Goal: Task Accomplishment & Management: Use online tool/utility

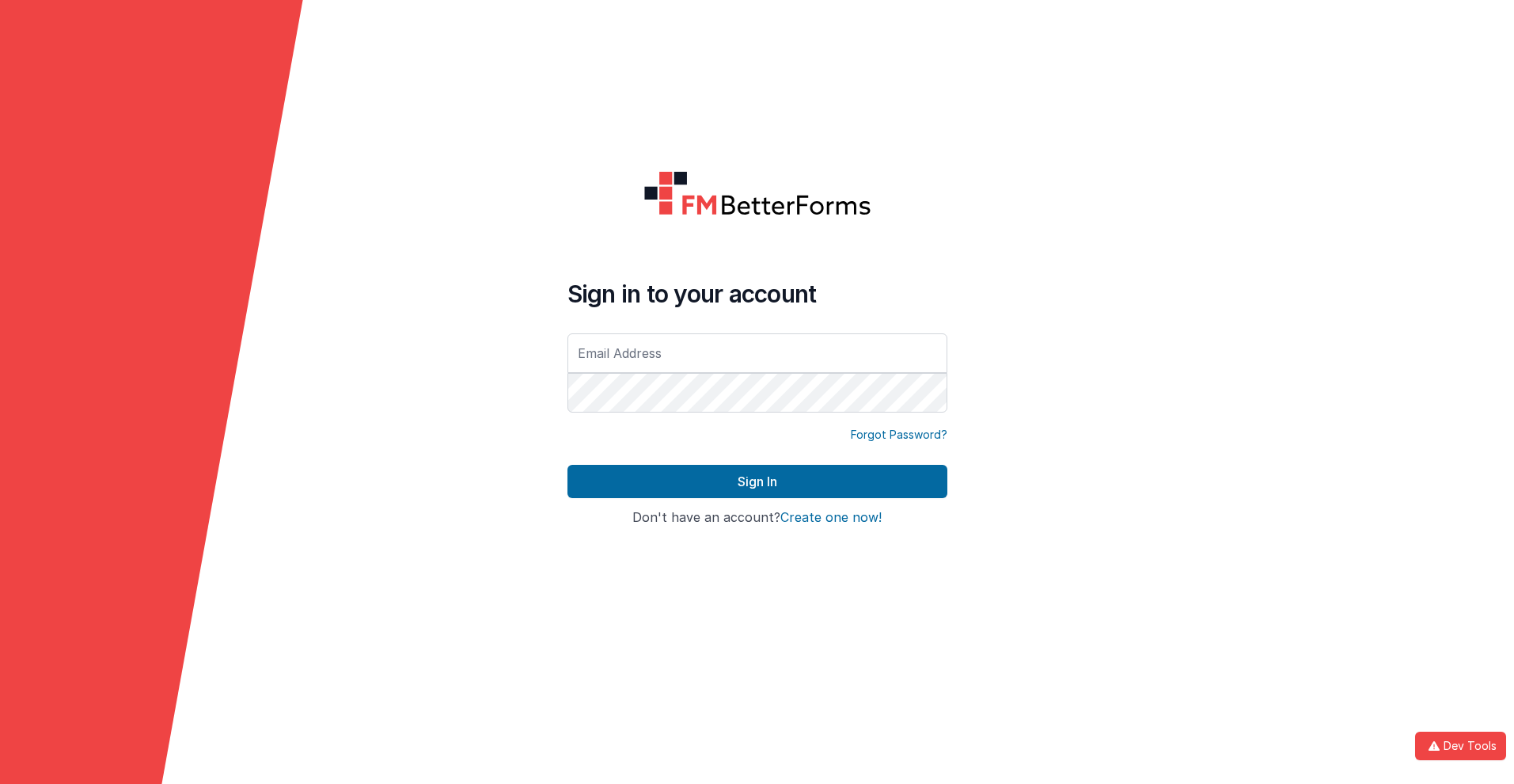
click at [757, 353] on input "text" at bounding box center [757, 353] width 380 height 39
type input "[PERSON_NAME][EMAIL_ADDRESS][DOMAIN_NAME]"
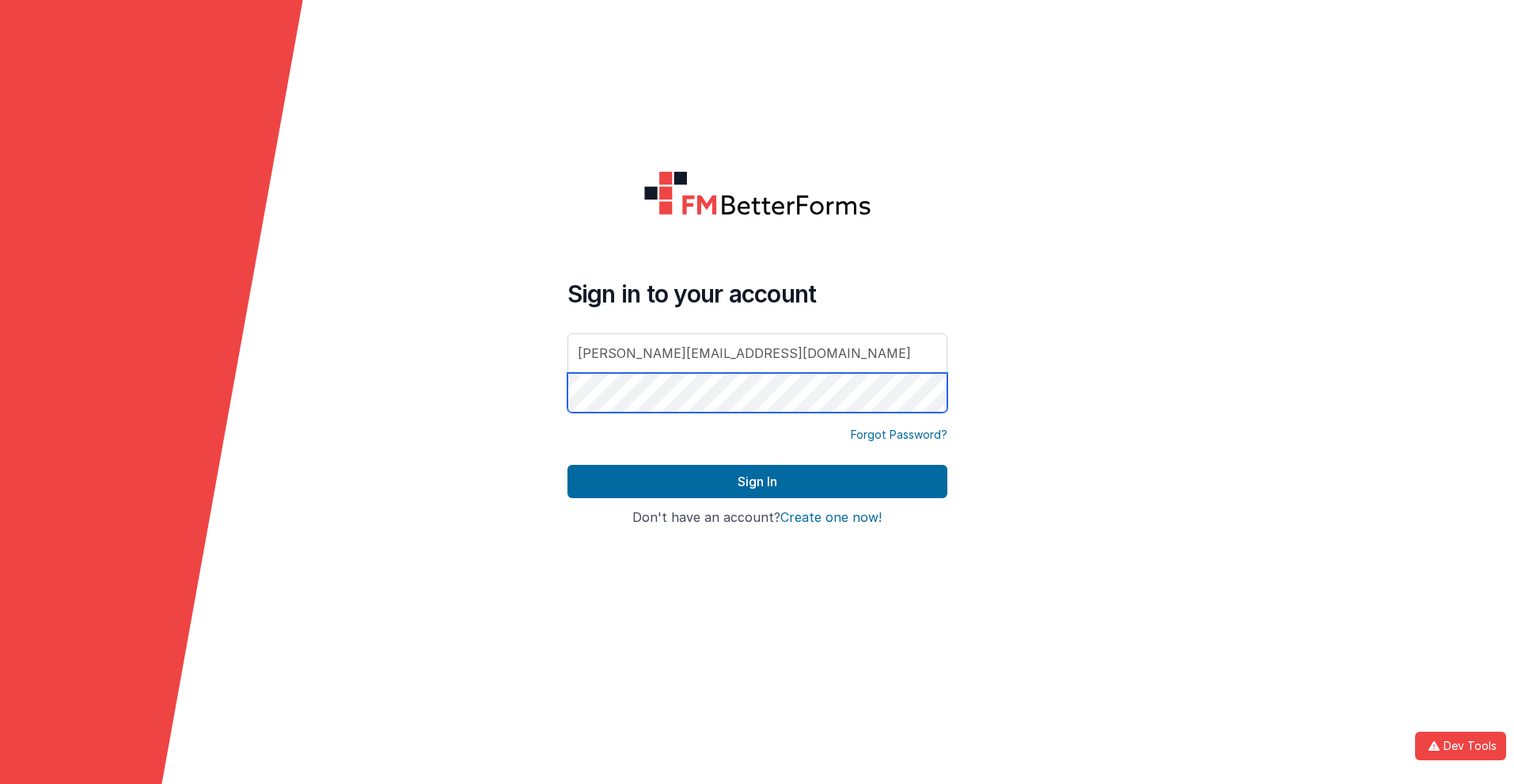
click at [567, 465] on button "Sign In" at bounding box center [757, 482] width 380 height 33
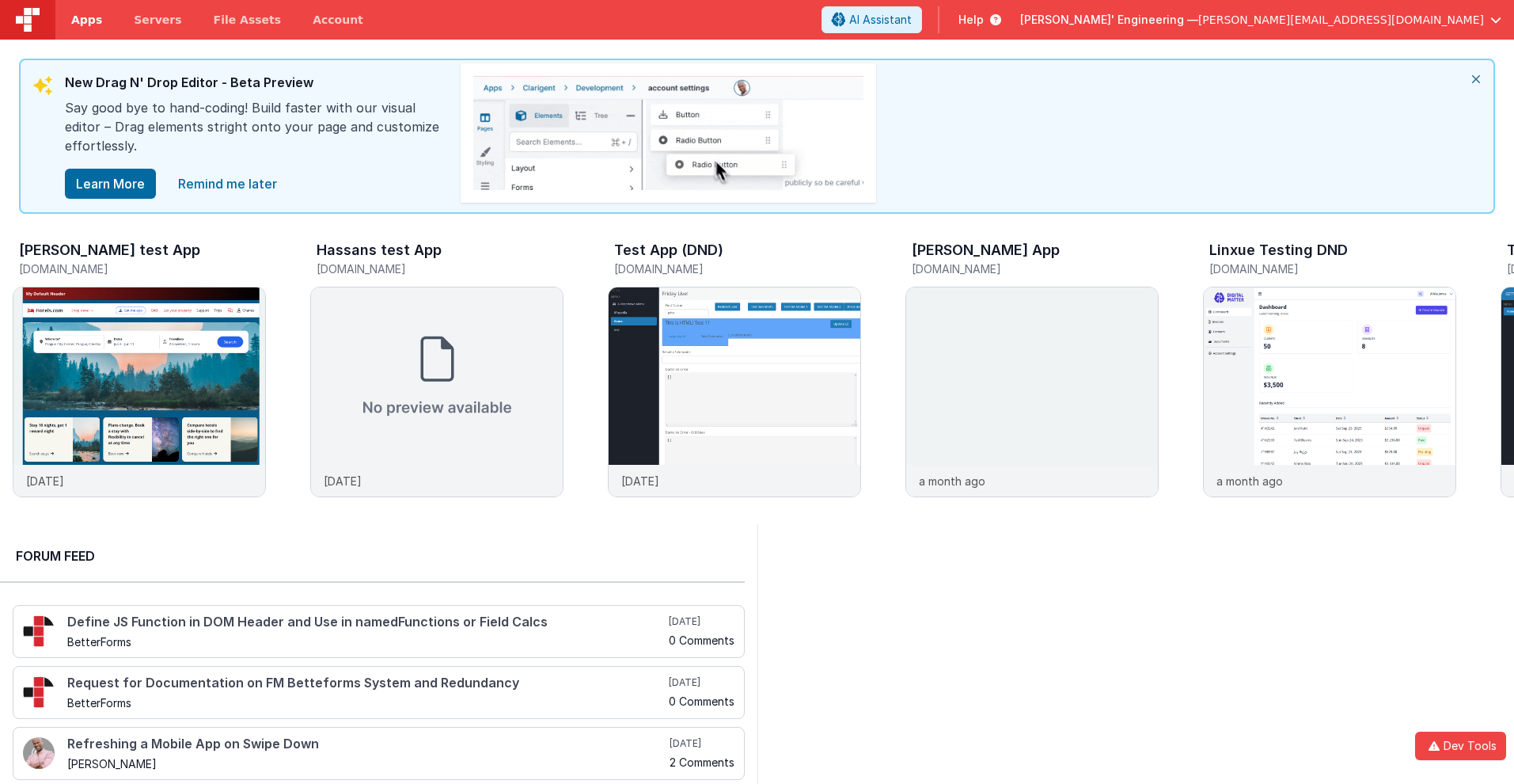
click at [87, 20] on span "Apps" at bounding box center [86, 20] width 31 height 16
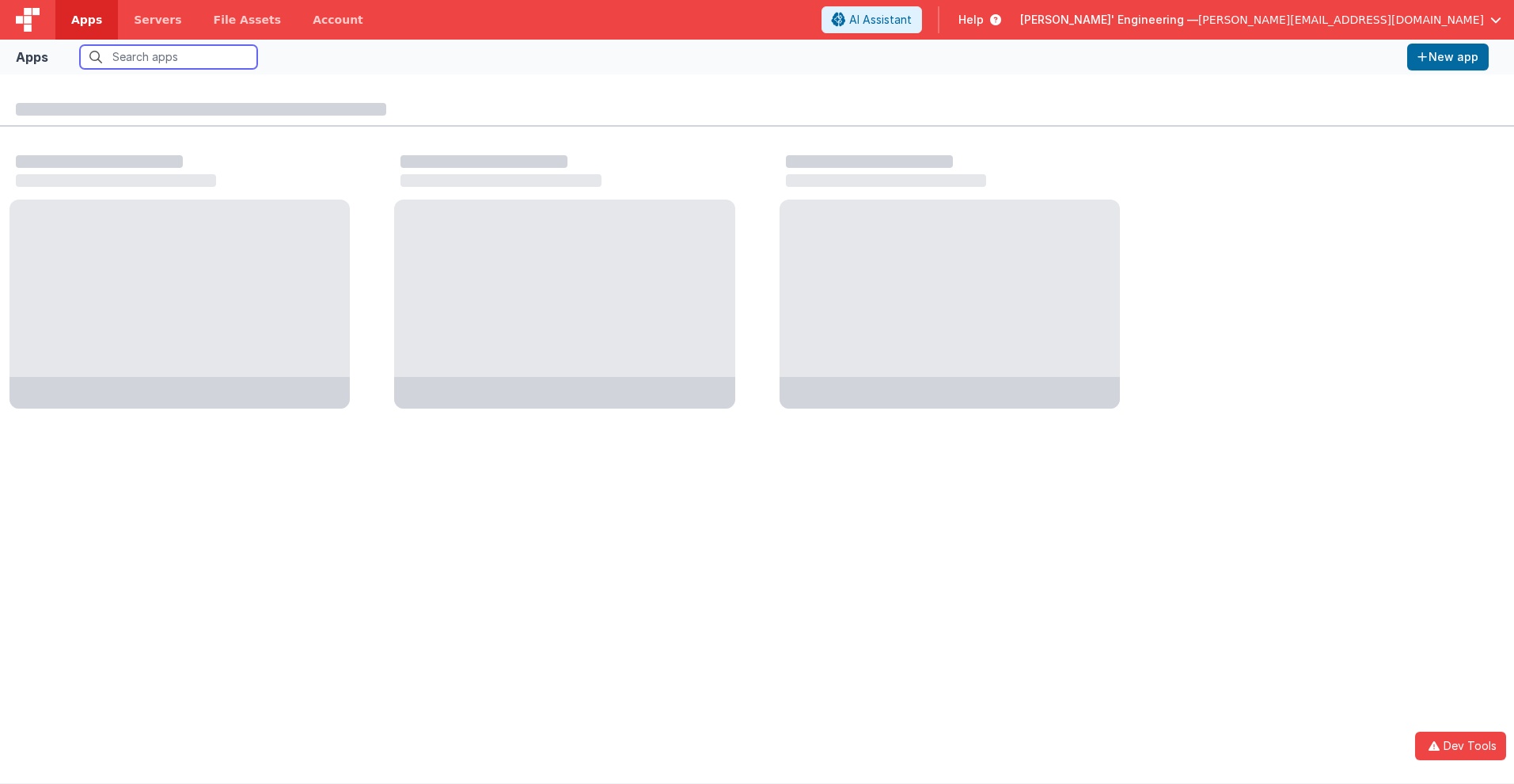
click at [168, 57] on input "text" at bounding box center [168, 57] width 177 height 24
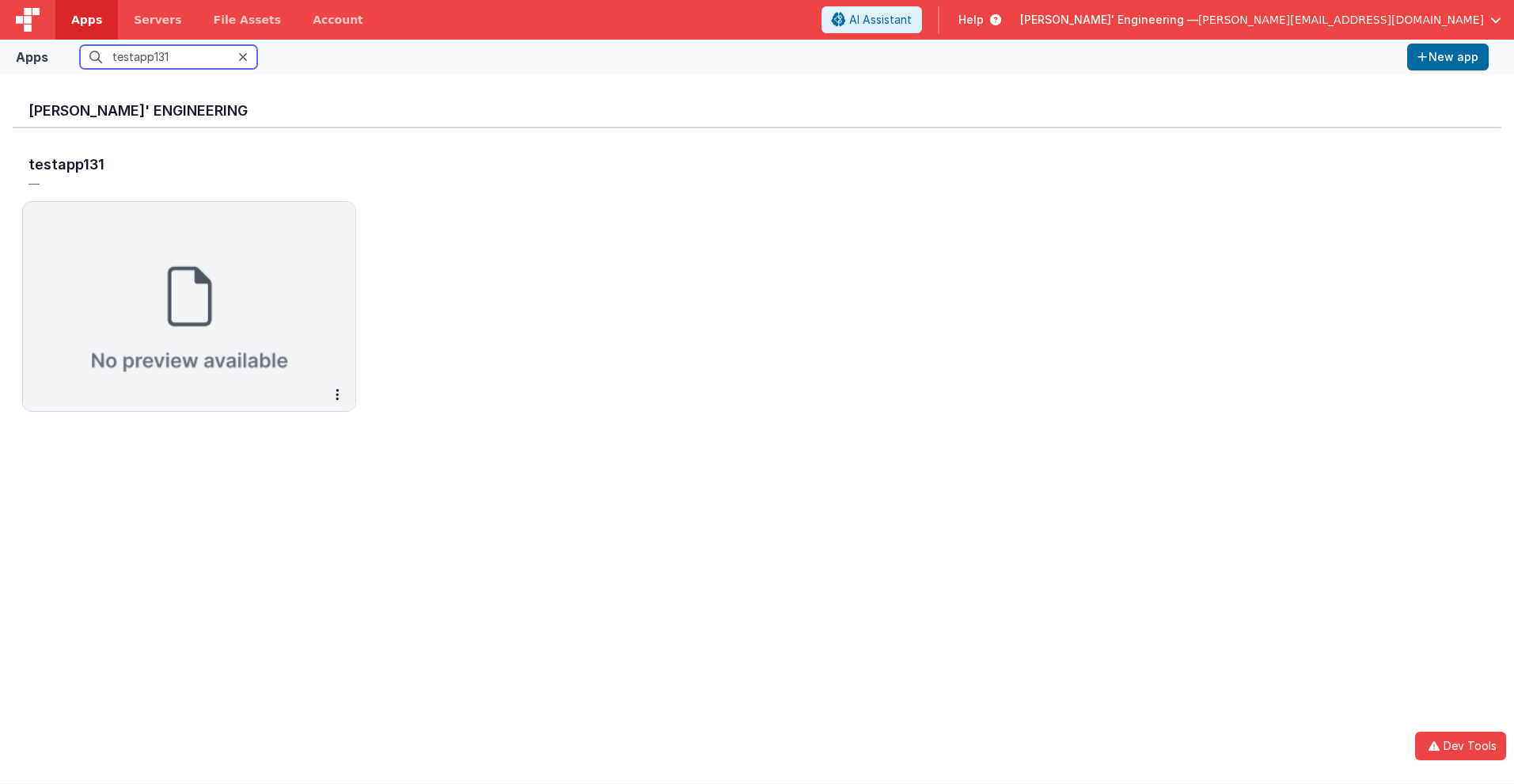
type input "testapp131"
click at [1448, 57] on button "New app" at bounding box center [1448, 56] width 82 height 27
